Goal: Task Accomplishment & Management: Manage account settings

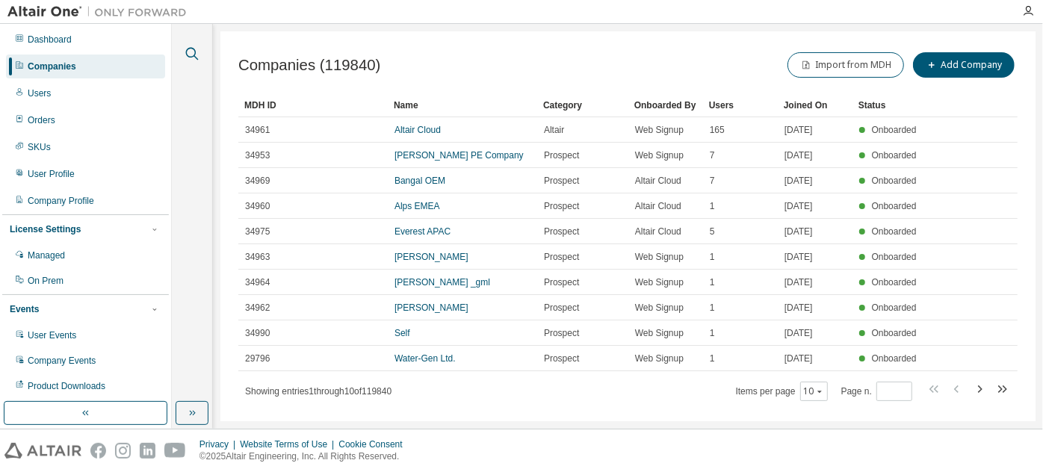
click at [199, 56] on icon "button" at bounding box center [192, 54] width 18 height 18
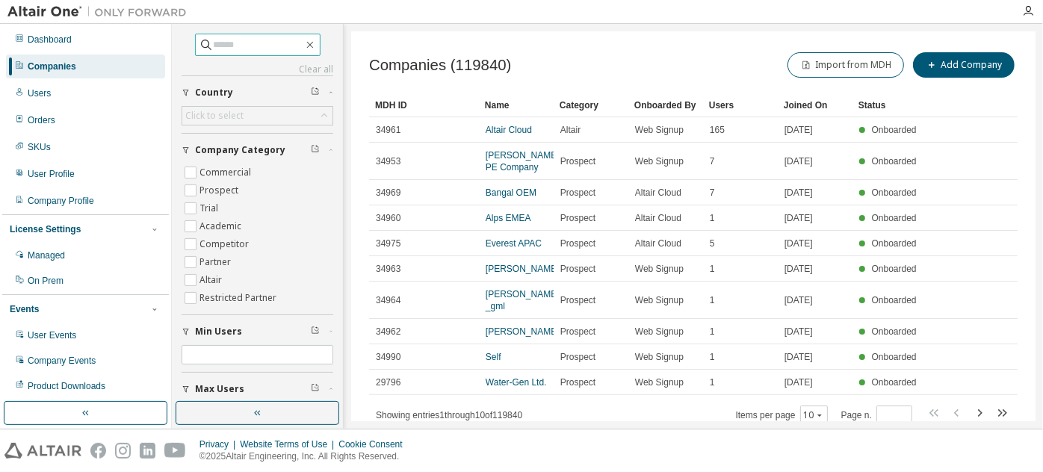
paste input "**********"
click at [226, 43] on input "**********" at bounding box center [259, 44] width 90 height 15
type input "**********"
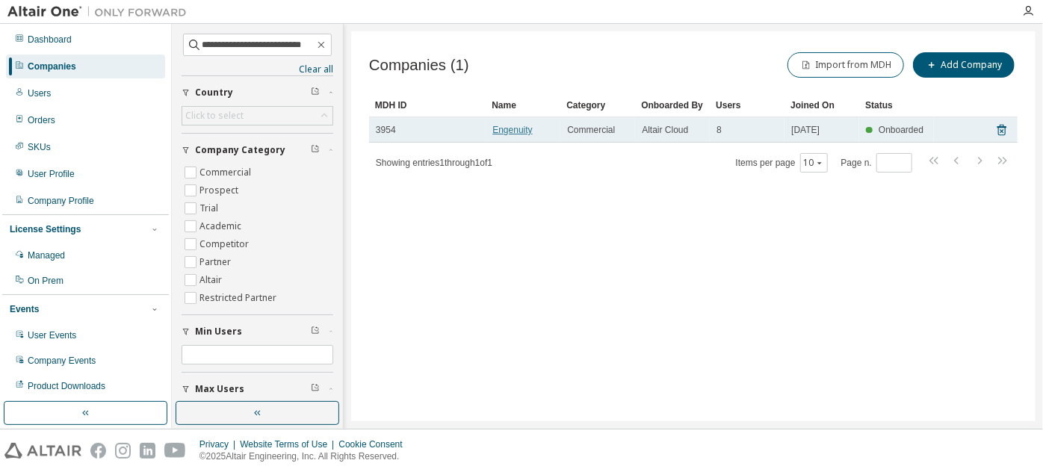
click at [519, 131] on link "Engenuity" at bounding box center [512, 130] width 40 height 10
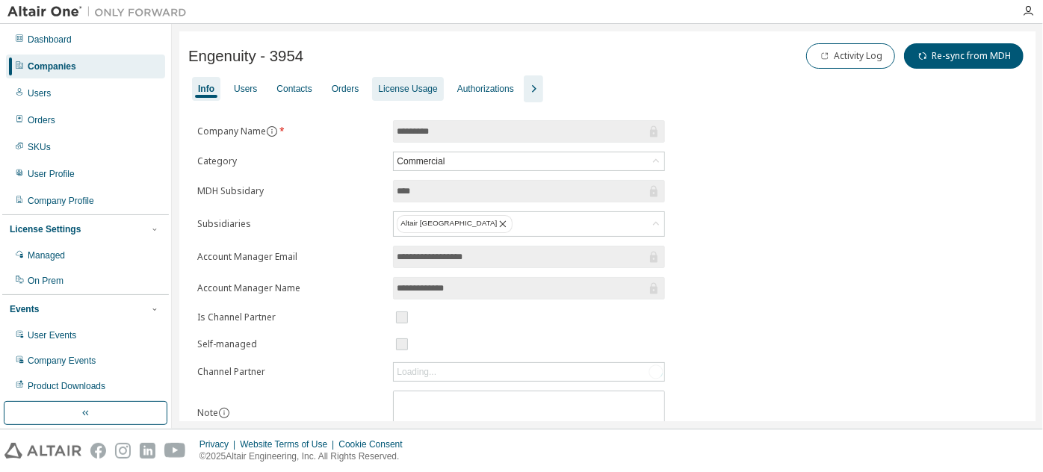
click at [415, 85] on div "License Usage" at bounding box center [407, 89] width 59 height 12
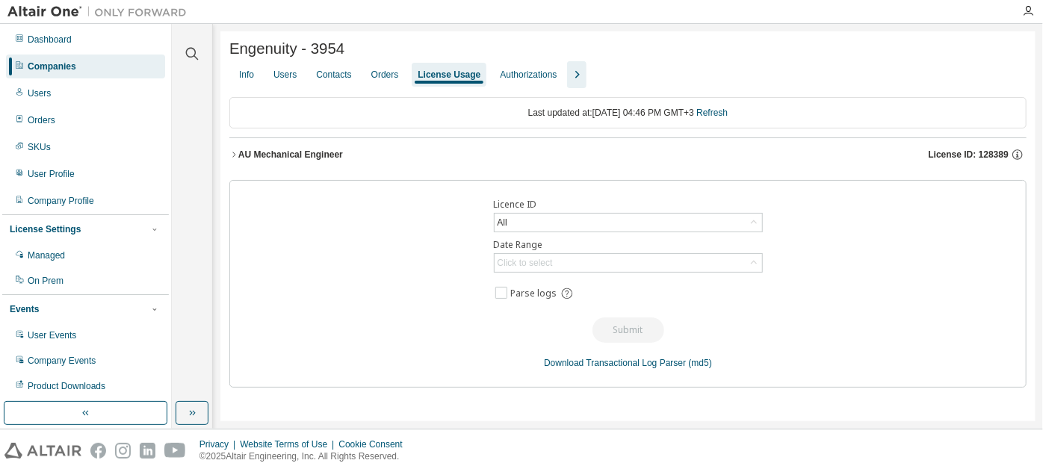
click at [322, 161] on div "AU Mechanical Engineer" at bounding box center [290, 155] width 105 height 12
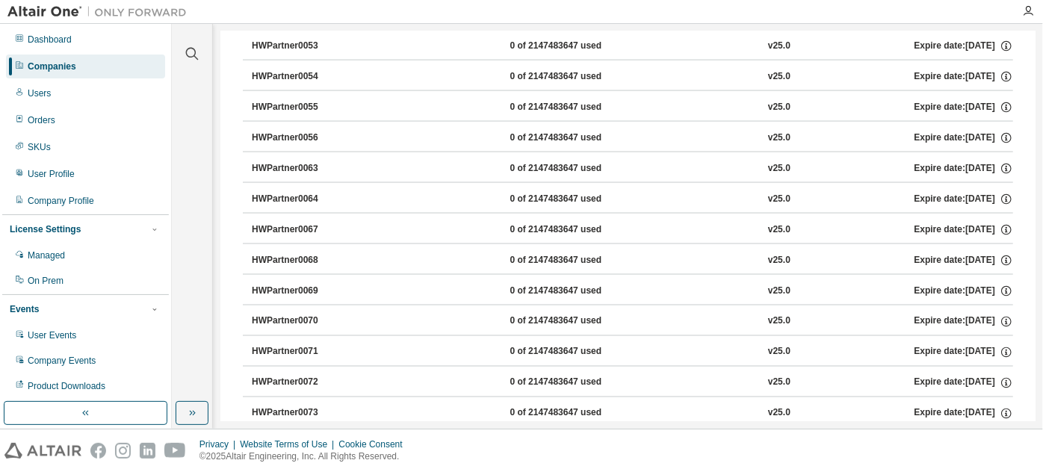
scroll to position [6912, 0]
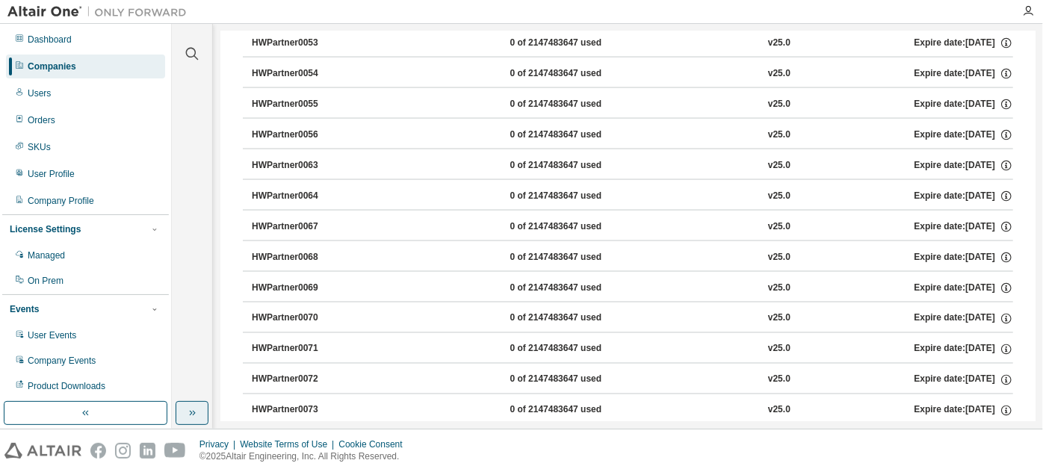
click at [191, 414] on icon "button" at bounding box center [192, 413] width 12 height 12
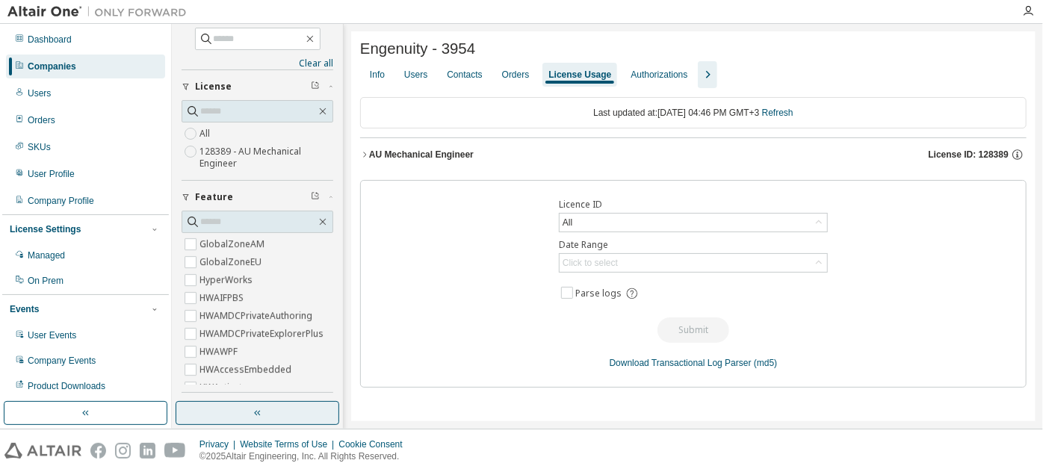
scroll to position [0, 0]
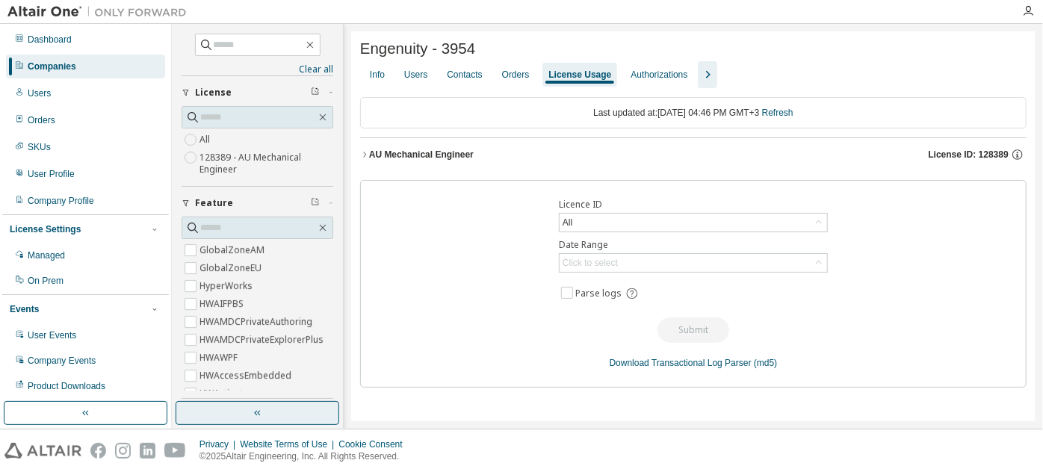
click at [367, 158] on icon "button" at bounding box center [364, 154] width 9 height 9
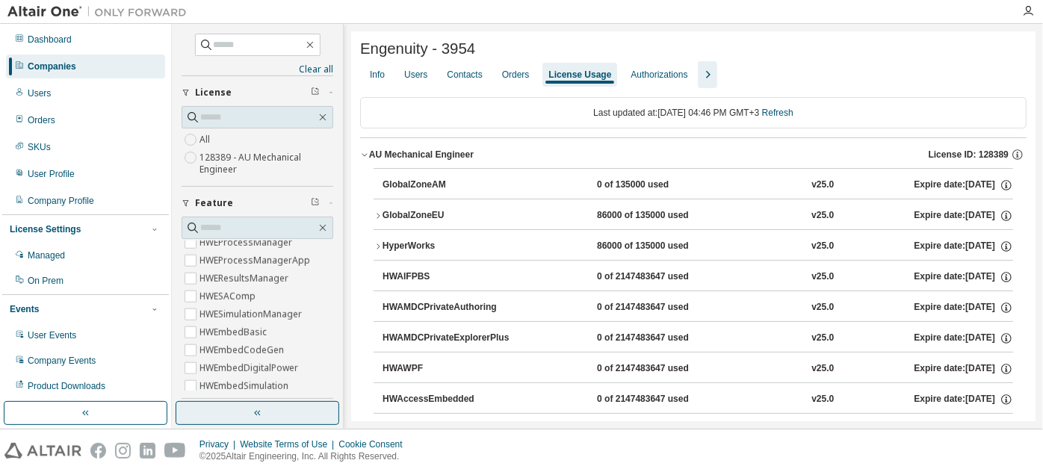
scroll to position [225, 0]
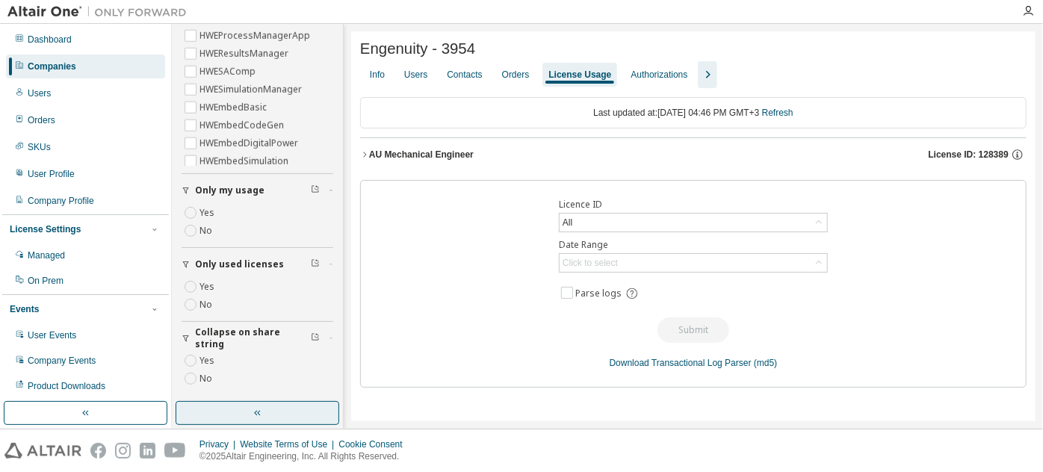
click at [362, 158] on icon "button" at bounding box center [364, 154] width 9 height 9
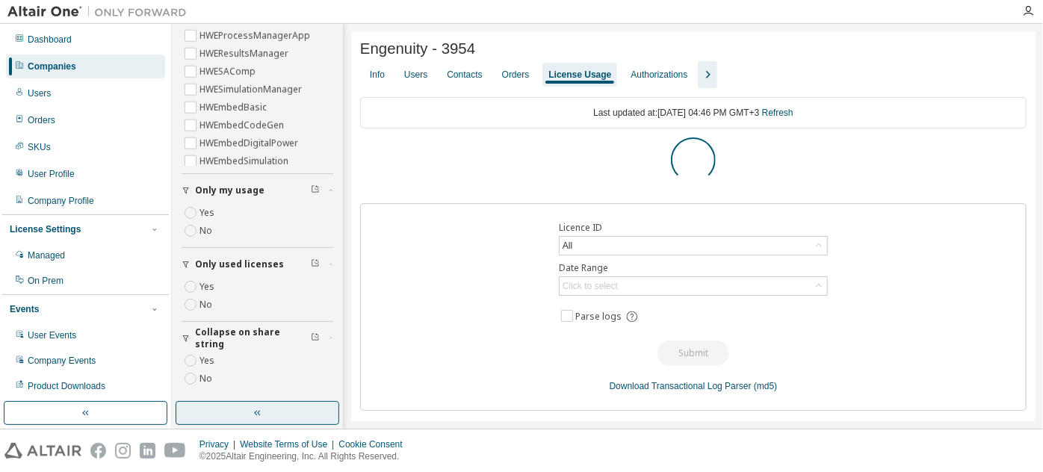
scroll to position [7, 0]
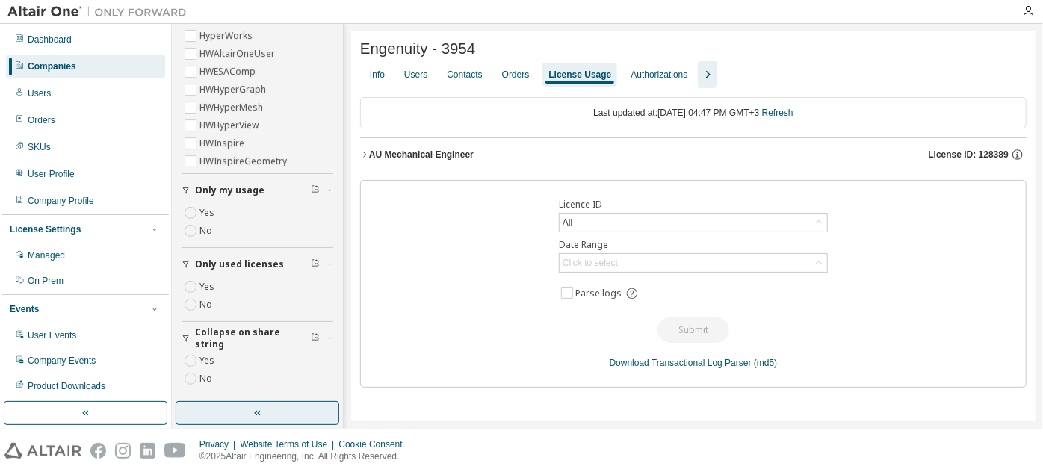
click at [366, 155] on icon "button" at bounding box center [364, 154] width 9 height 9
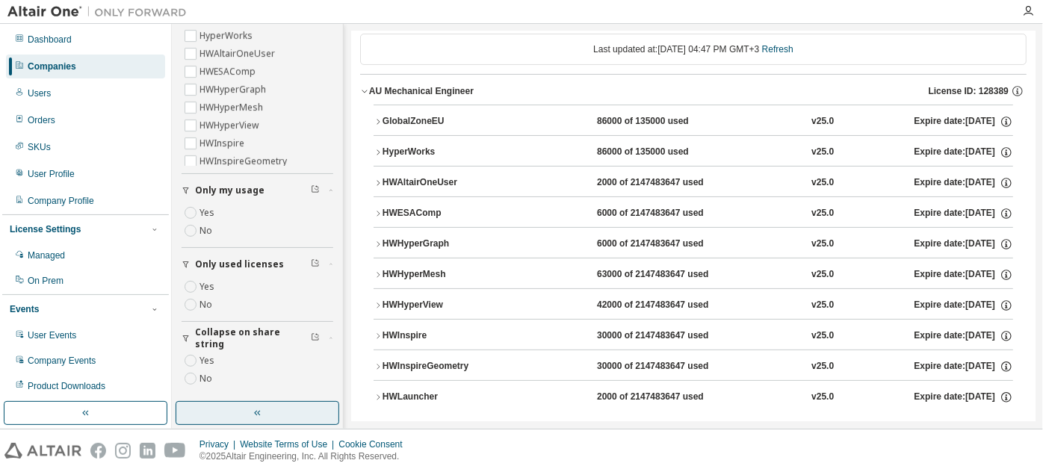
scroll to position [64, 0]
click at [381, 151] on icon "button" at bounding box center [378, 151] width 9 height 9
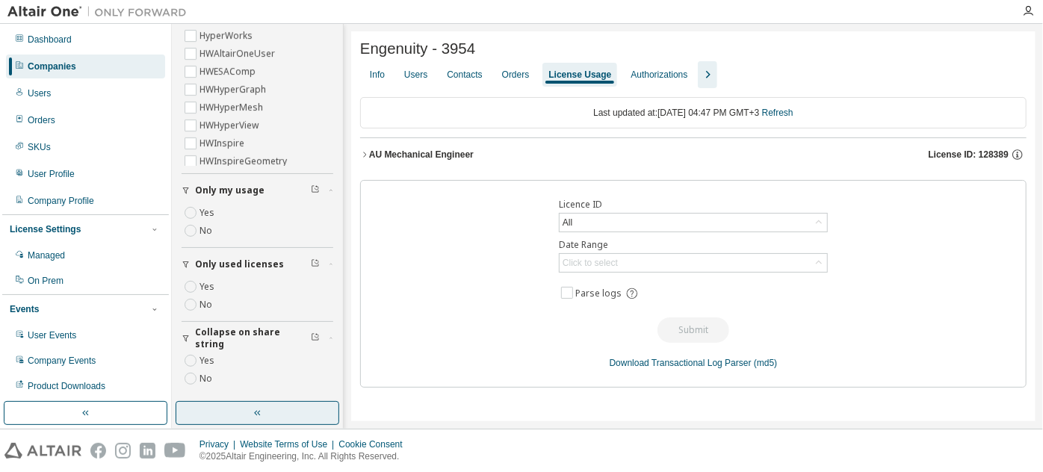
scroll to position [0, 0]
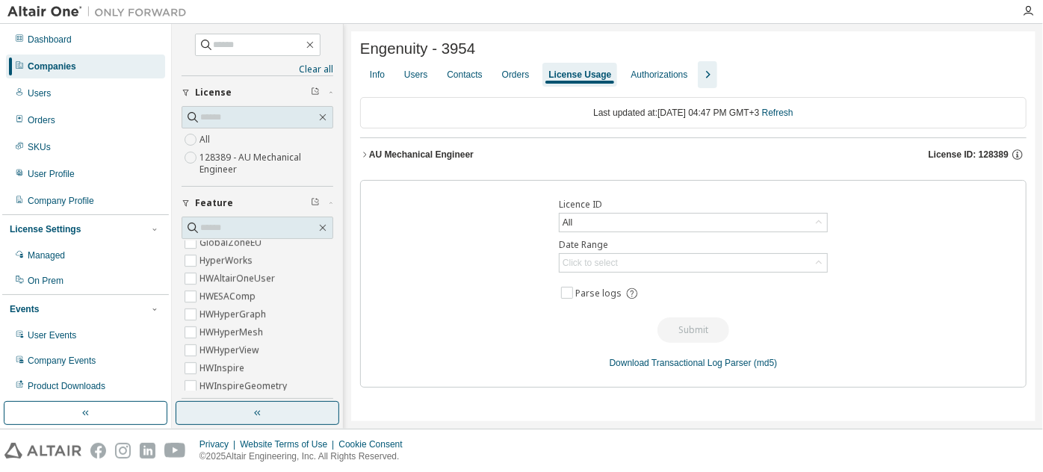
click at [406, 152] on div "AU Mechanical Engineer" at bounding box center [421, 155] width 105 height 12
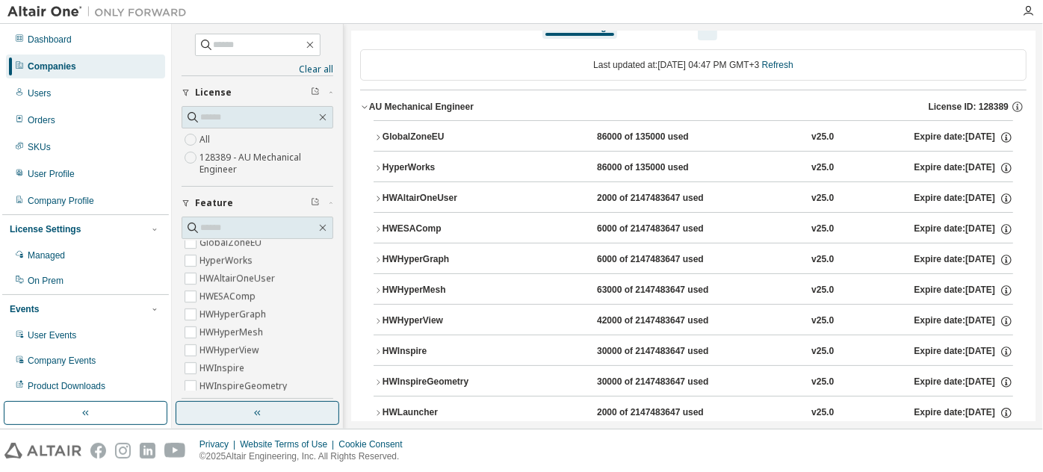
scroll to position [43, 0]
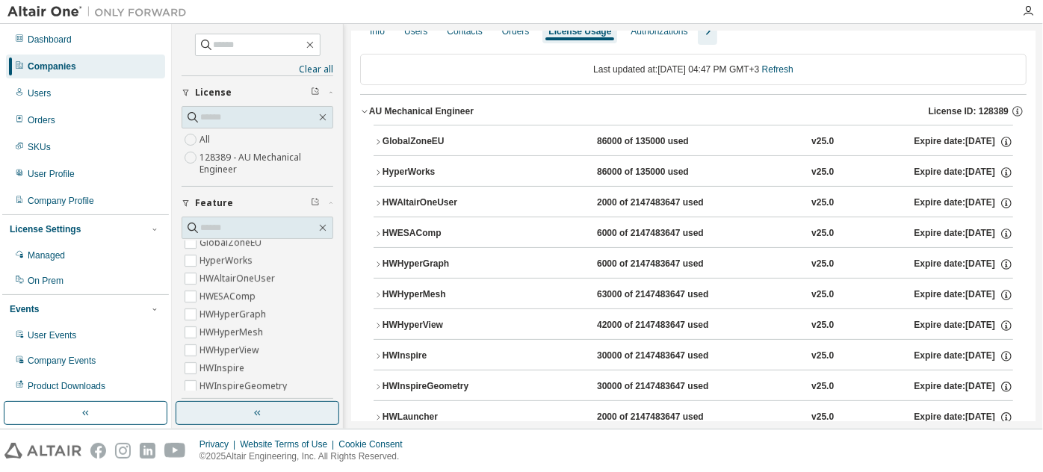
click at [420, 179] on div "HyperWorks" at bounding box center [450, 172] width 134 height 13
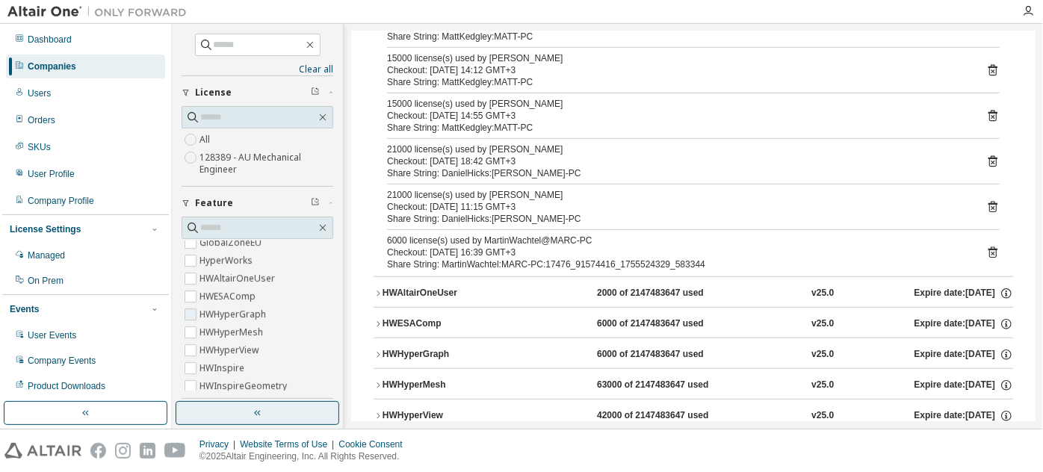
scroll to position [0, 0]
click at [312, 67] on link "Clear all" at bounding box center [258, 70] width 152 height 12
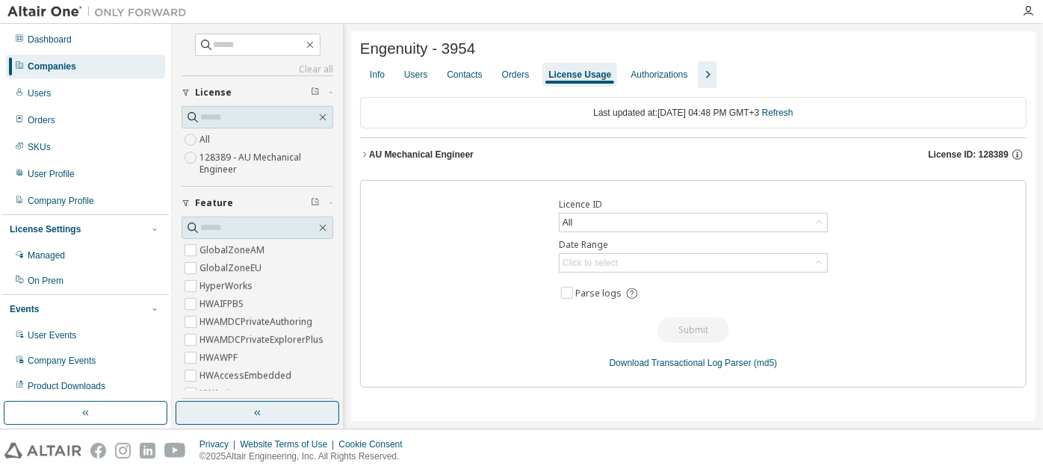
scroll to position [225, 0]
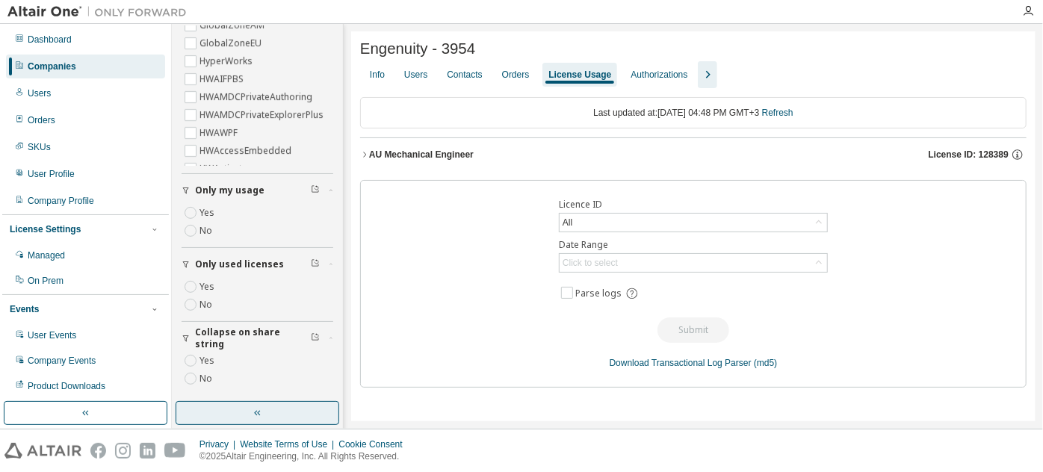
click at [306, 417] on button "button" at bounding box center [258, 413] width 164 height 24
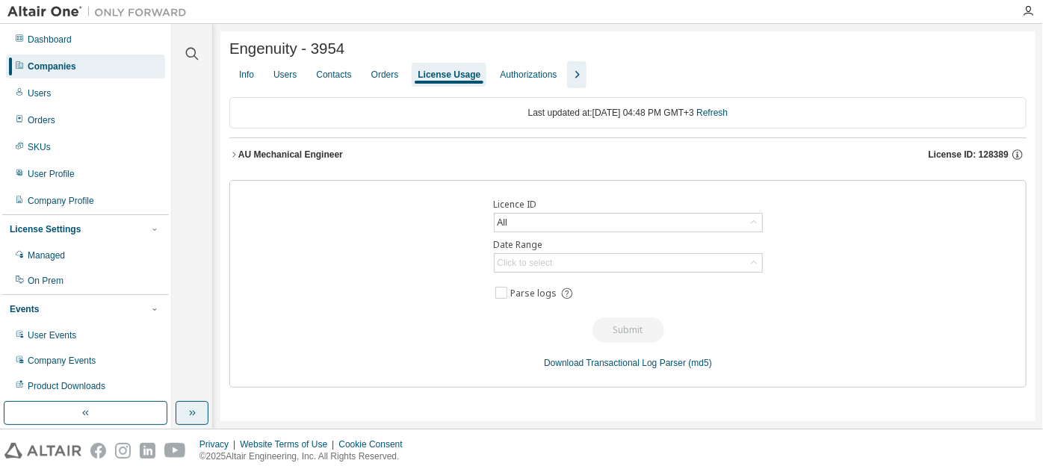
scroll to position [0, 0]
click at [329, 151] on div "AU Mechanical Engineer" at bounding box center [290, 155] width 105 height 12
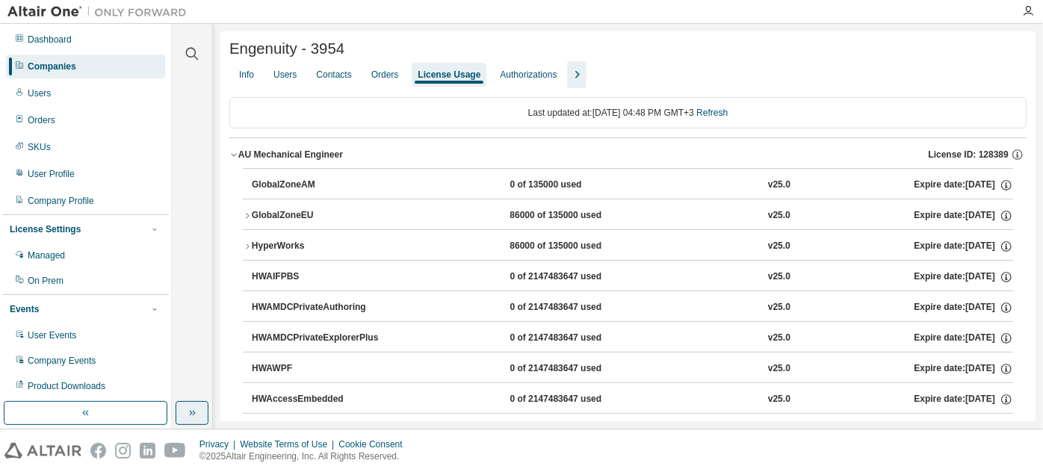
click at [195, 415] on icon "button" at bounding box center [192, 413] width 12 height 12
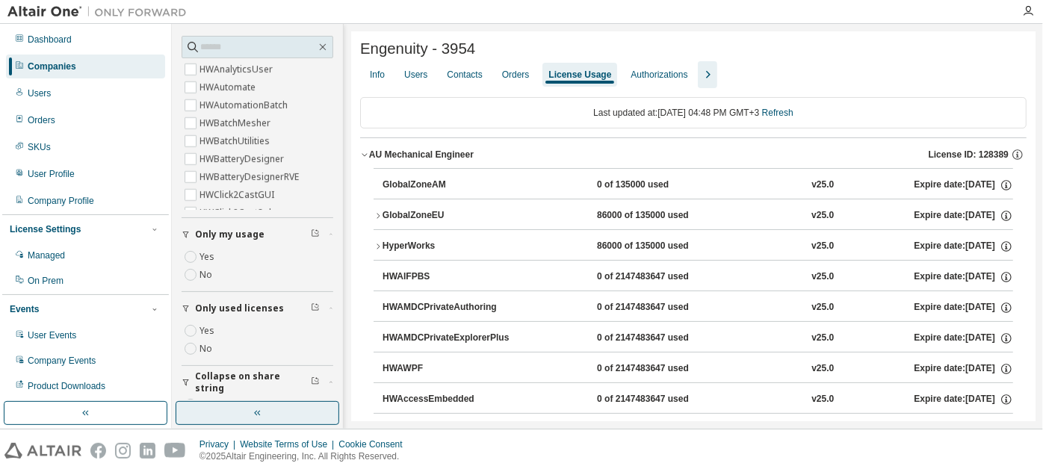
scroll to position [225, 0]
